Goal: Entertainment & Leisure: Consume media (video, audio)

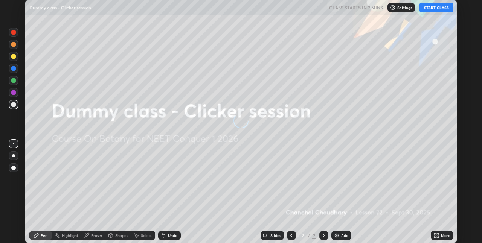
scroll to position [243, 482]
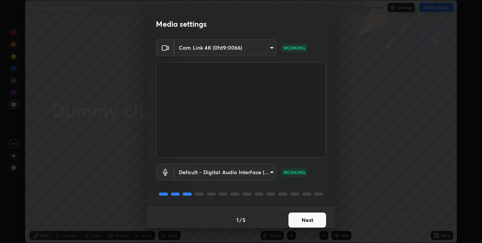
click at [314, 220] on button "Next" at bounding box center [308, 220] width 38 height 15
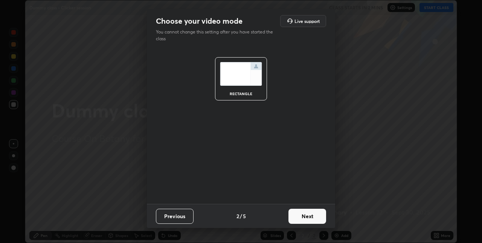
click at [320, 217] on button "Next" at bounding box center [308, 216] width 38 height 15
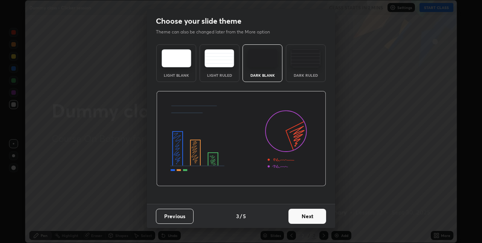
click at [320, 216] on button "Next" at bounding box center [308, 216] width 38 height 15
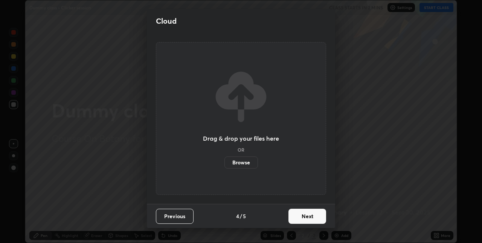
click at [311, 216] on button "Next" at bounding box center [308, 216] width 38 height 15
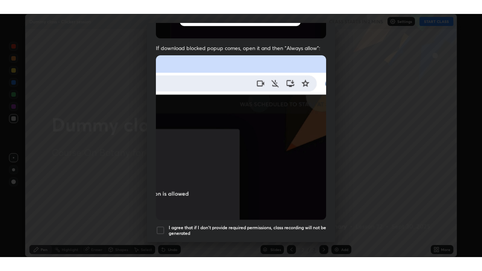
scroll to position [158, 0]
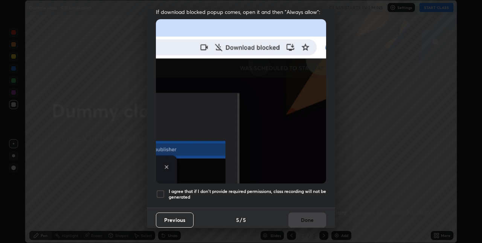
click at [163, 190] on div at bounding box center [160, 194] width 9 height 9
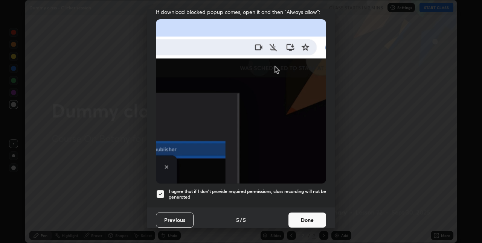
click at [304, 217] on button "Done" at bounding box center [308, 220] width 38 height 15
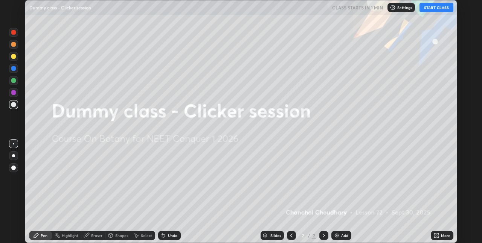
click at [430, 10] on button "START CLASS" at bounding box center [437, 7] width 34 height 9
click at [436, 236] on icon at bounding box center [437, 236] width 6 height 6
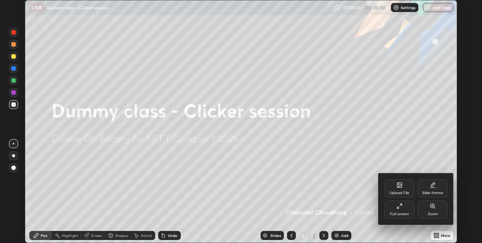
click at [404, 211] on div "Full screen" at bounding box center [400, 210] width 30 height 18
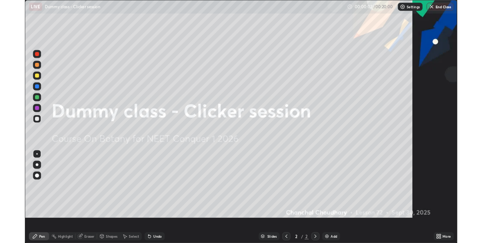
scroll to position [271, 482]
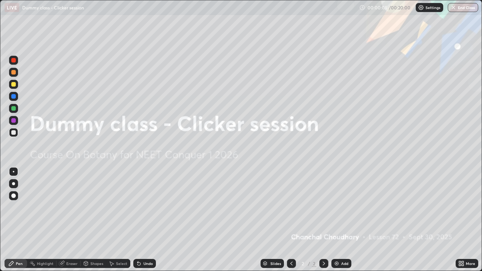
click at [14, 133] on div at bounding box center [13, 132] width 5 height 5
click at [460, 243] on icon at bounding box center [460, 263] width 2 height 2
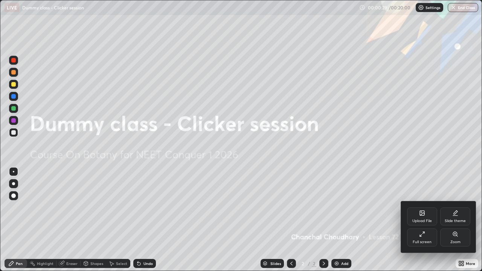
click at [428, 237] on div "Full screen" at bounding box center [422, 238] width 30 height 18
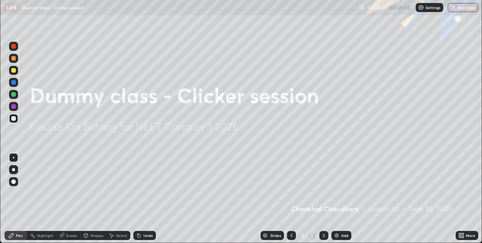
scroll to position [37440, 37201]
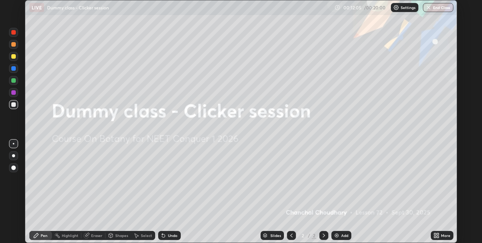
click at [434, 10] on button "End Class" at bounding box center [438, 7] width 31 height 9
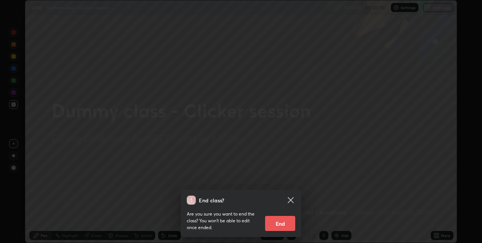
click at [283, 223] on button "End" at bounding box center [280, 223] width 30 height 15
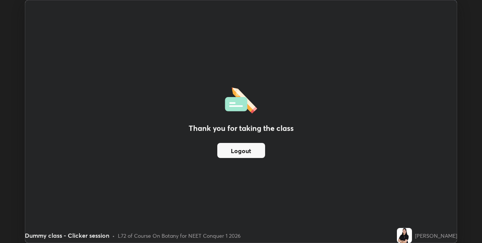
click at [245, 151] on button "Logout" at bounding box center [241, 150] width 48 height 15
